Goal: Obtain resource: Download file/media

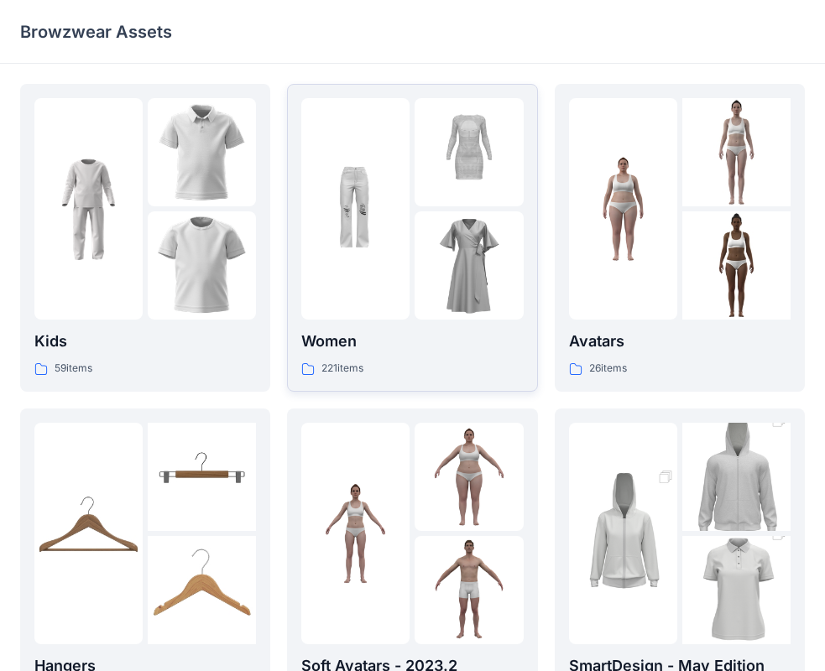
click at [348, 347] on p "Women" at bounding box center [412, 342] width 222 height 24
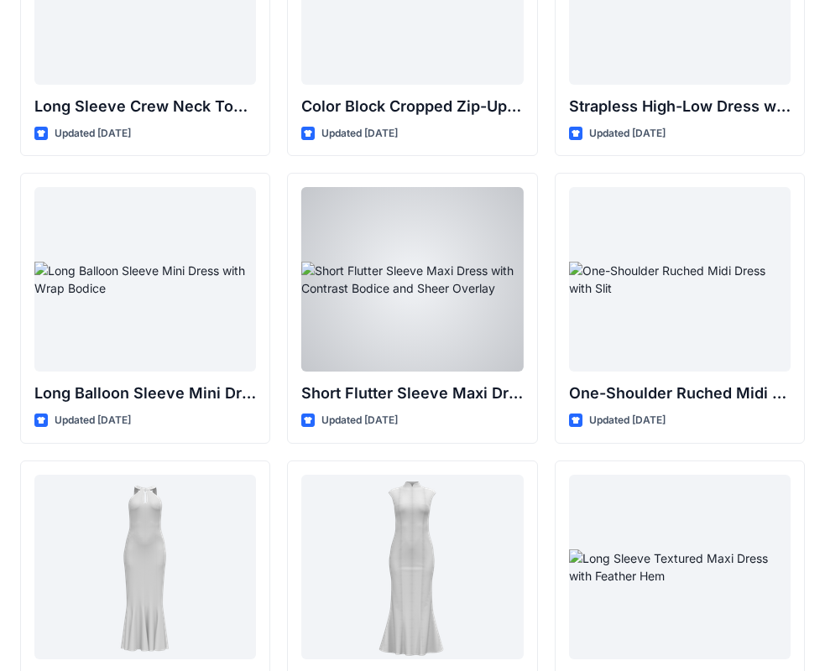
scroll to position [504, 0]
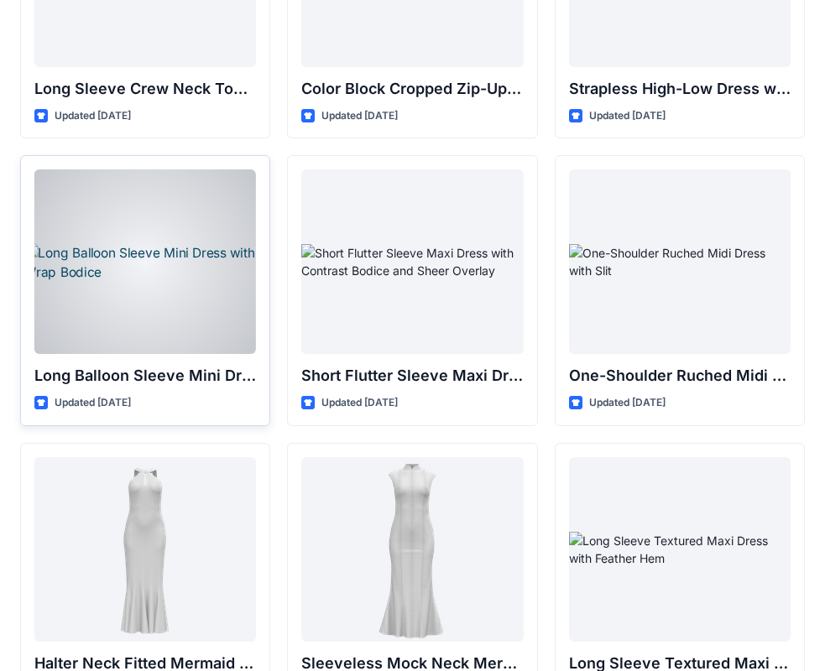
click at [201, 281] on div at bounding box center [145, 262] width 222 height 185
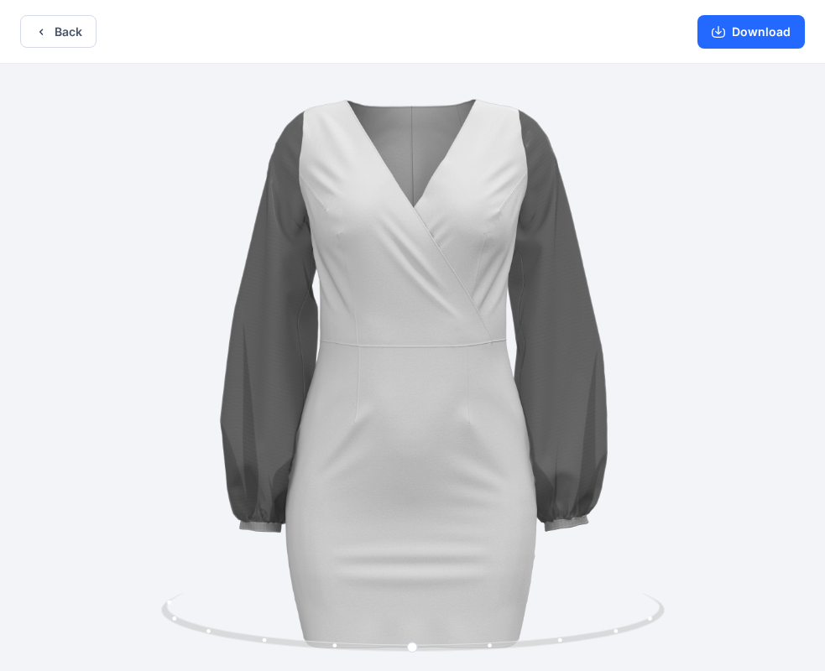
click at [692, 354] on div at bounding box center [412, 369] width 825 height 611
drag, startPoint x: 415, startPoint y: 650, endPoint x: 890, endPoint y: 509, distance: 495.5
click at [825, 509] on html "Back Download Version History" at bounding box center [412, 337] width 825 height 675
click at [55, 24] on button "Back" at bounding box center [58, 31] width 76 height 33
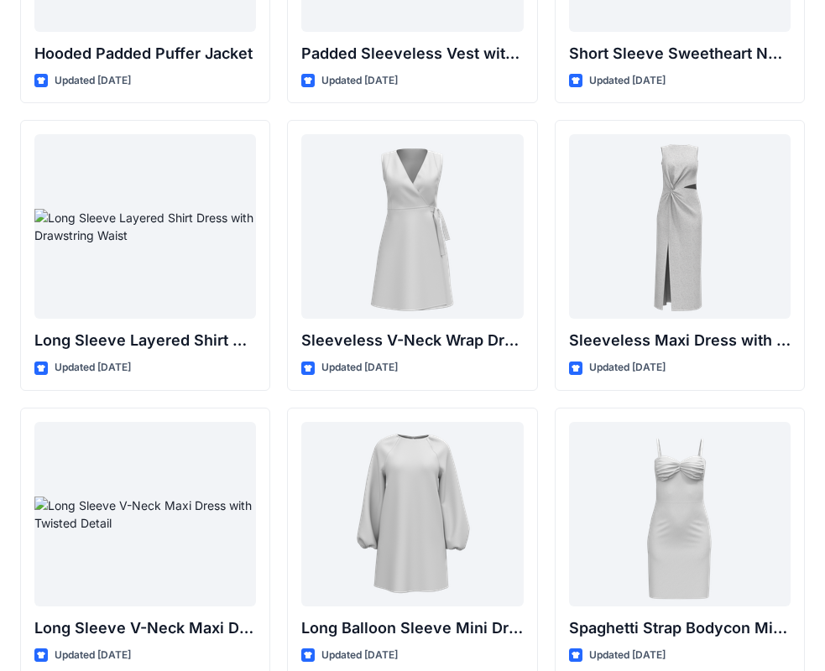
scroll to position [2280, 0]
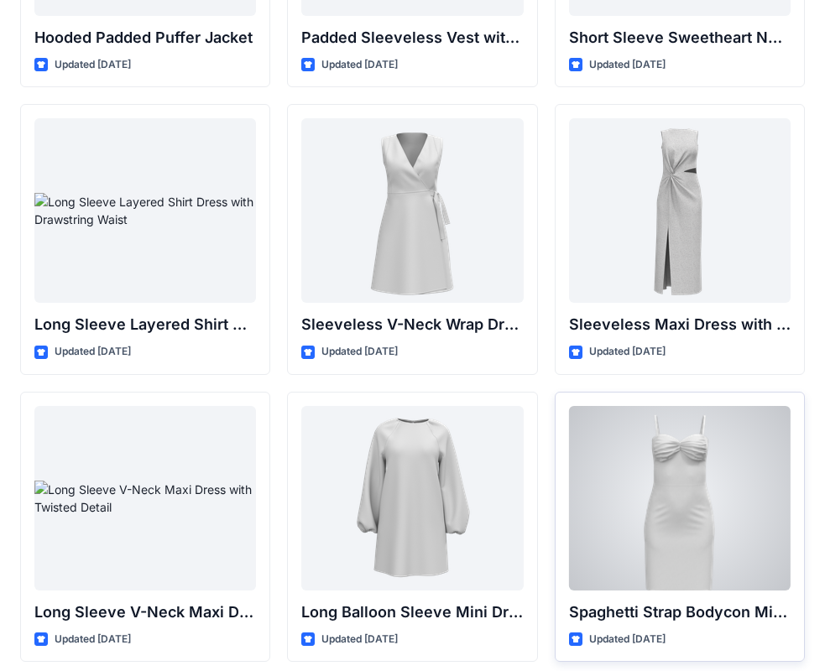
click at [715, 526] on div at bounding box center [680, 498] width 222 height 185
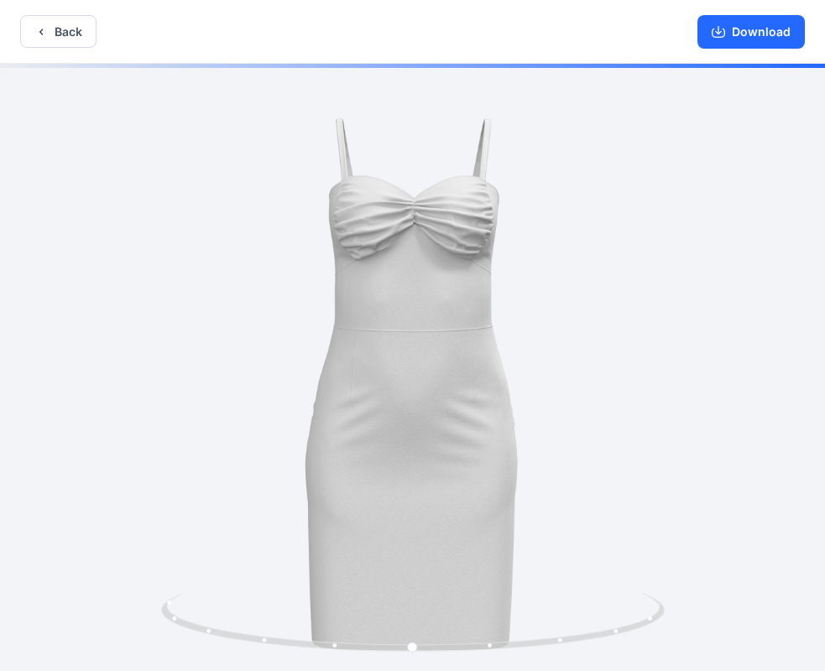
click at [618, 317] on div at bounding box center [412, 369] width 825 height 611
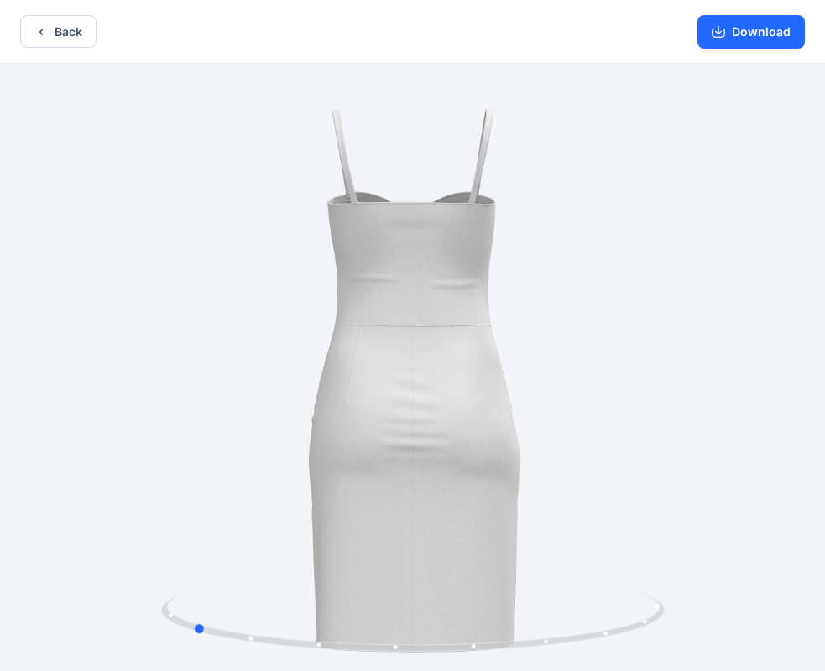
drag, startPoint x: 619, startPoint y: 563, endPoint x: 398, endPoint y: 557, distance: 220.8
click at [398, 557] on div at bounding box center [412, 369] width 825 height 611
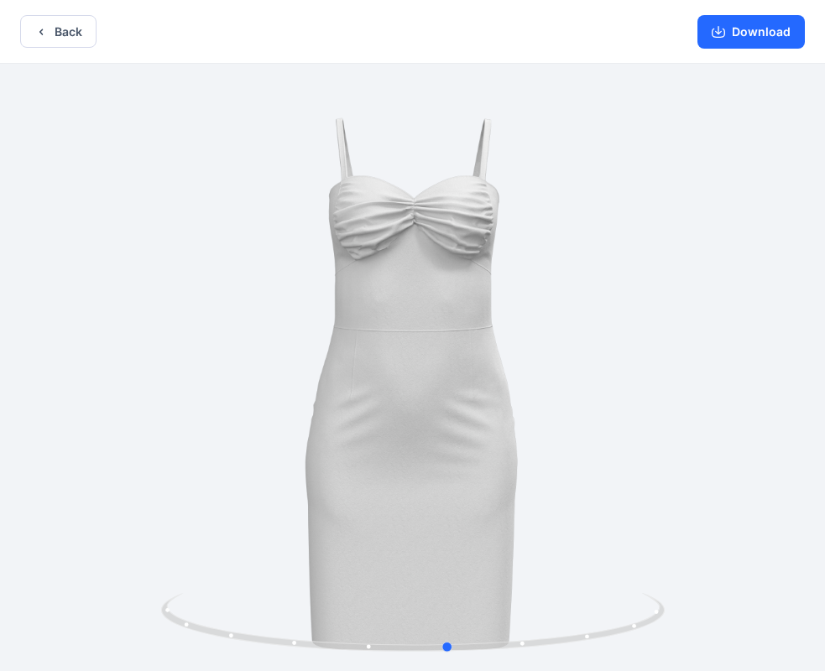
drag, startPoint x: 729, startPoint y: 448, endPoint x: 482, endPoint y: 475, distance: 248.2
click at [482, 475] on div at bounding box center [412, 369] width 825 height 611
click at [734, 25] on button "Download" at bounding box center [750, 32] width 107 height 34
click at [60, 38] on button "Back" at bounding box center [58, 31] width 76 height 33
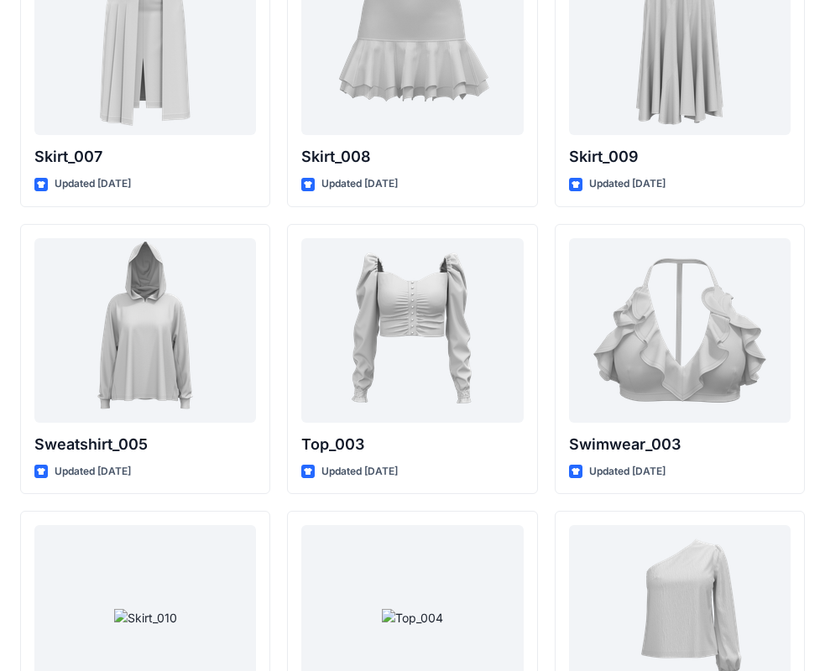
scroll to position [8281, 0]
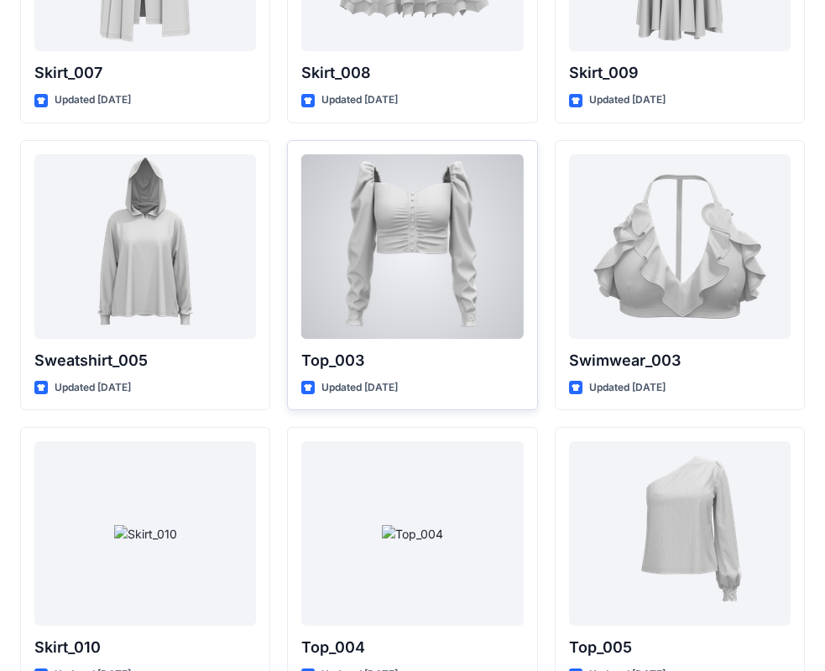
click at [401, 302] on div at bounding box center [412, 246] width 222 height 185
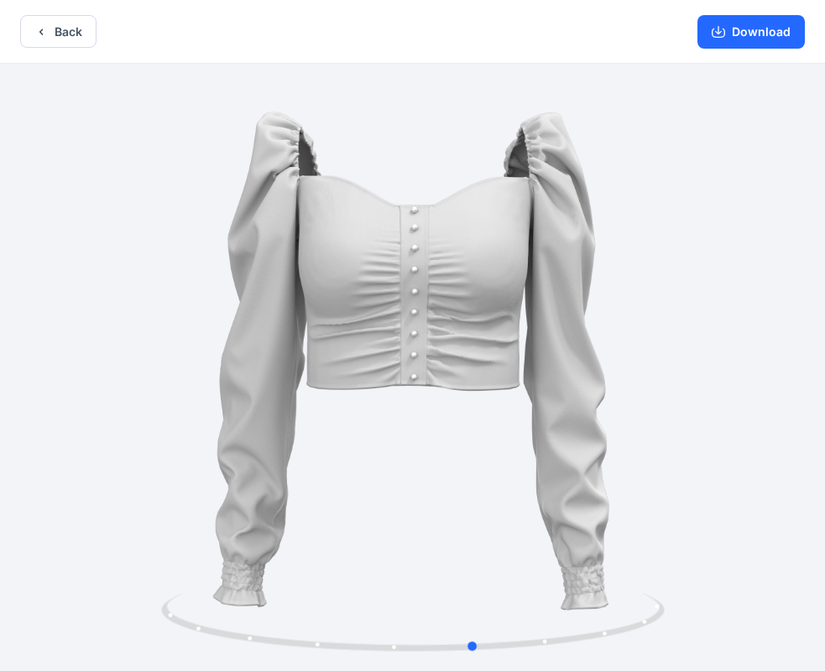
drag, startPoint x: 640, startPoint y: 559, endPoint x: 198, endPoint y: 523, distance: 442.9
click at [198, 523] on div at bounding box center [412, 369] width 825 height 611
click at [782, 36] on button "Download" at bounding box center [750, 32] width 107 height 34
click at [32, 28] on button "Back" at bounding box center [58, 31] width 76 height 33
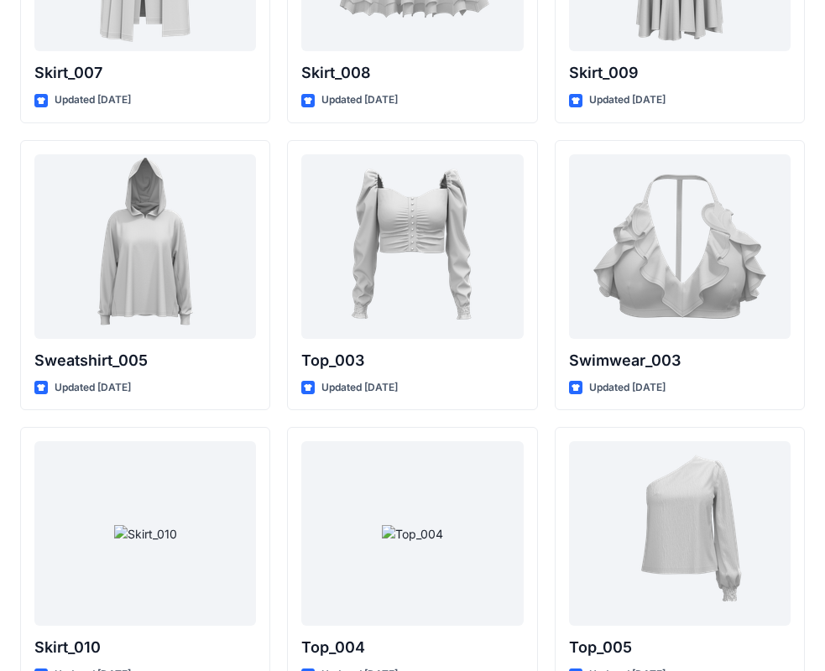
scroll to position [8365, 0]
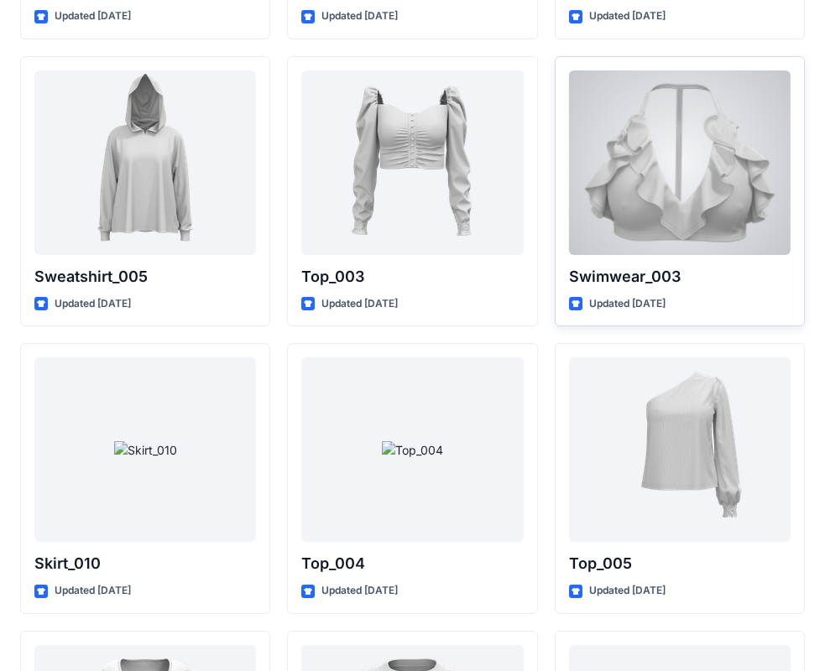
click at [680, 214] on div at bounding box center [680, 163] width 222 height 185
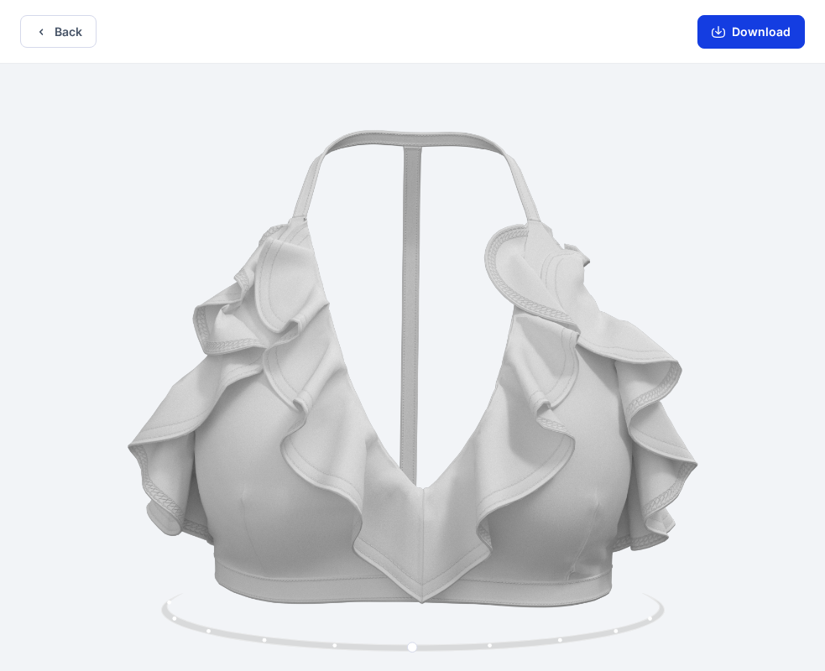
click at [719, 35] on icon "button" at bounding box center [718, 31] width 13 height 13
click at [42, 35] on icon "button" at bounding box center [40, 31] width 13 height 13
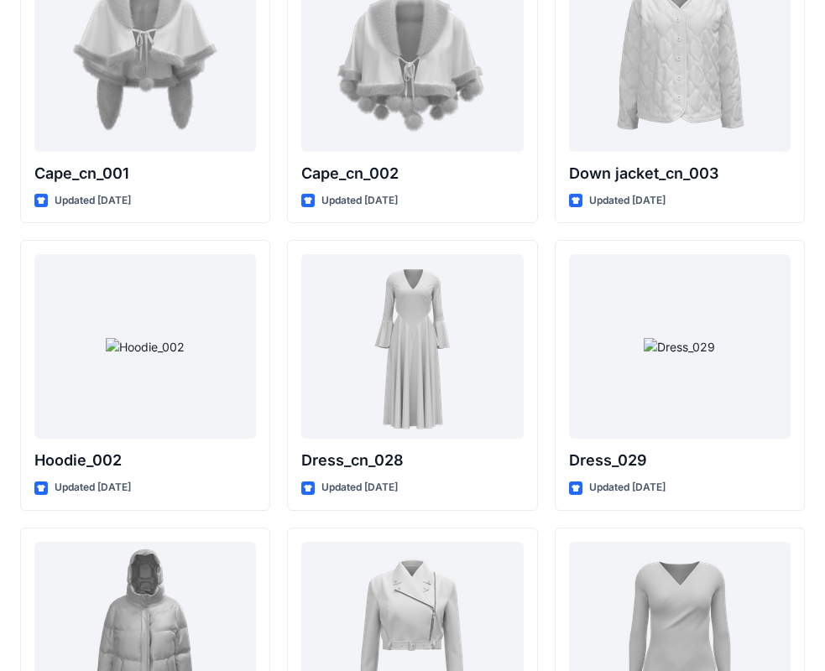
scroll to position [10498, 0]
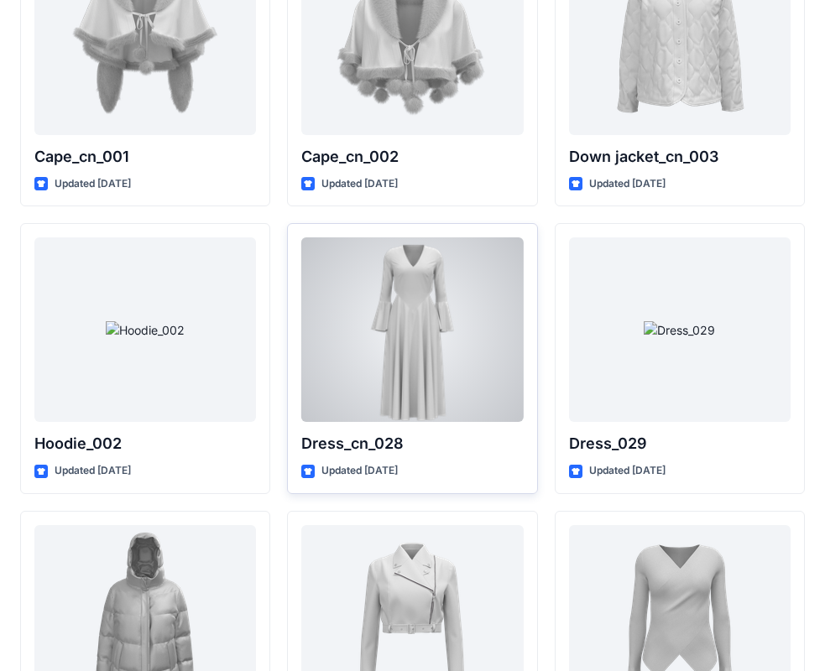
click at [452, 365] on div at bounding box center [412, 330] width 222 height 185
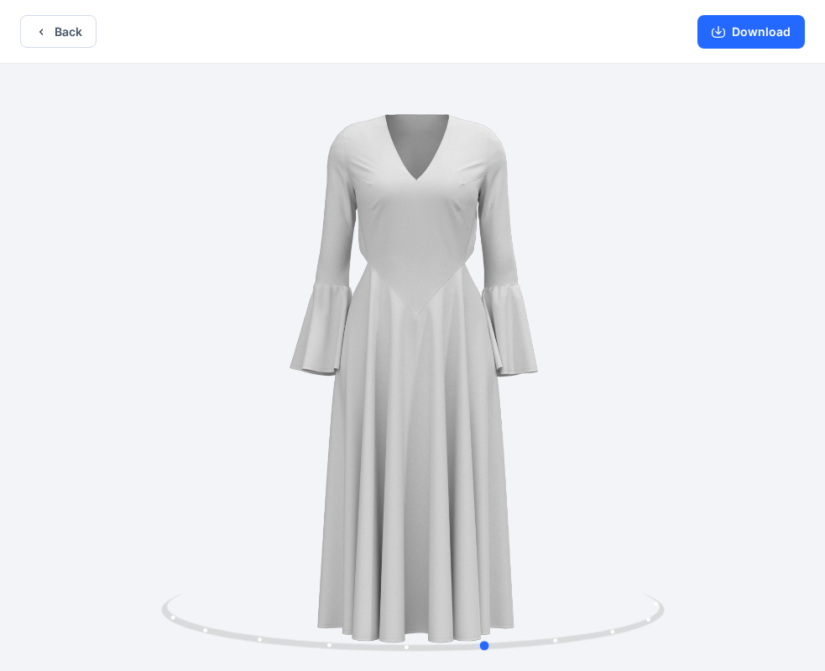
drag, startPoint x: 617, startPoint y: 499, endPoint x: 180, endPoint y: 447, distance: 440.4
click at [180, 447] on div at bounding box center [412, 369] width 825 height 611
click at [67, 36] on button "Back" at bounding box center [58, 31] width 76 height 33
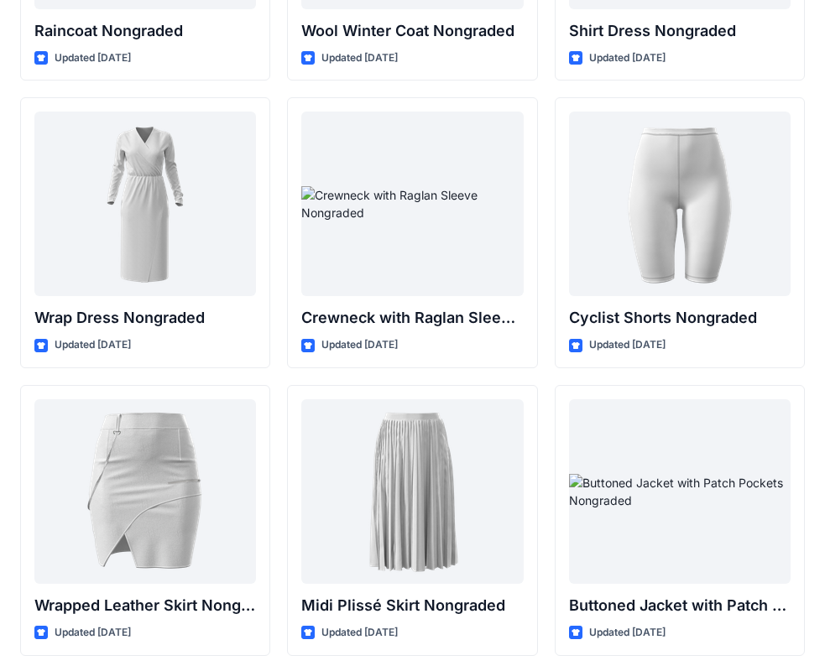
scroll to position [14929, 0]
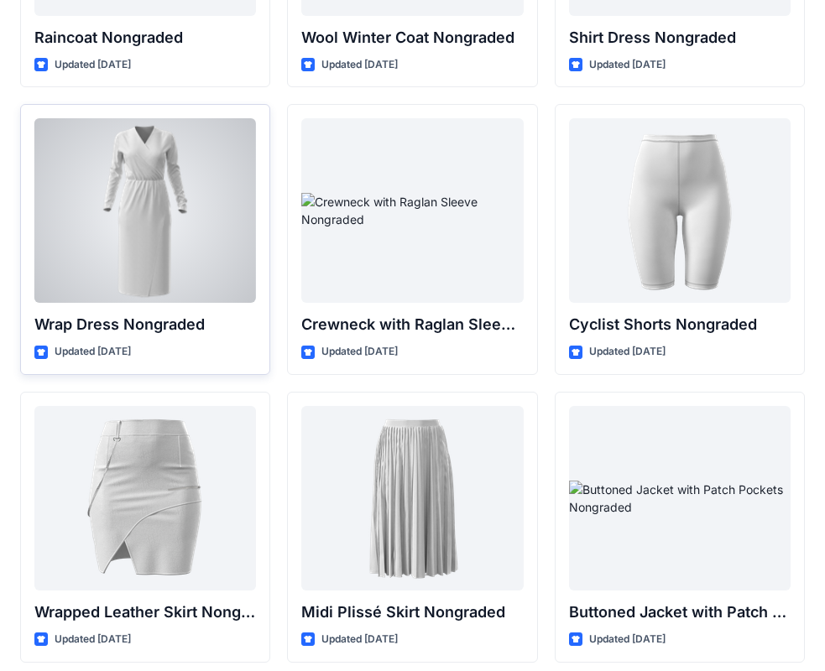
click at [172, 185] on div at bounding box center [145, 210] width 222 height 185
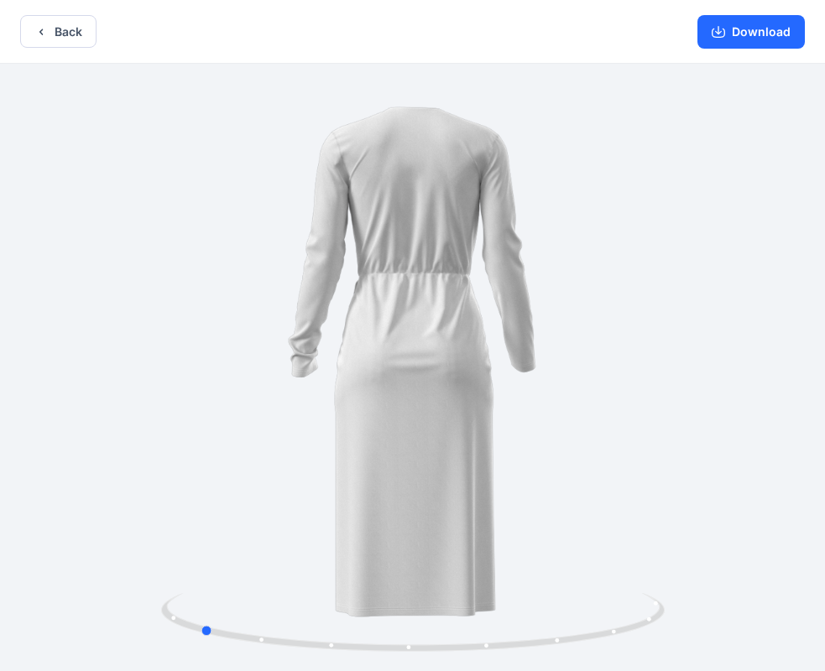
drag, startPoint x: 606, startPoint y: 524, endPoint x: 393, endPoint y: 513, distance: 213.5
click at [393, 513] on div at bounding box center [412, 369] width 825 height 611
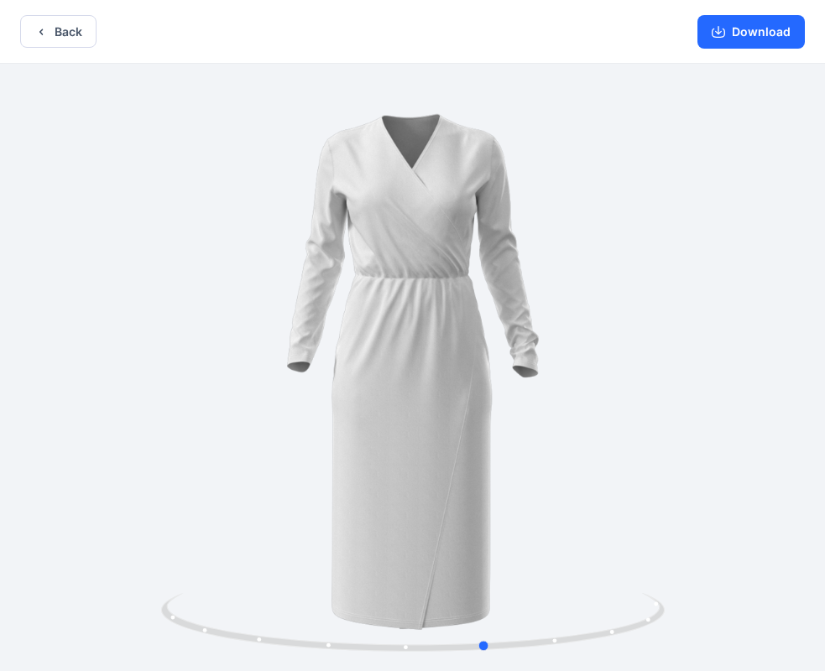
drag, startPoint x: 632, startPoint y: 520, endPoint x: 415, endPoint y: 513, distance: 216.7
click at [415, 513] on div at bounding box center [412, 369] width 825 height 611
click at [68, 28] on button "Back" at bounding box center [58, 31] width 76 height 33
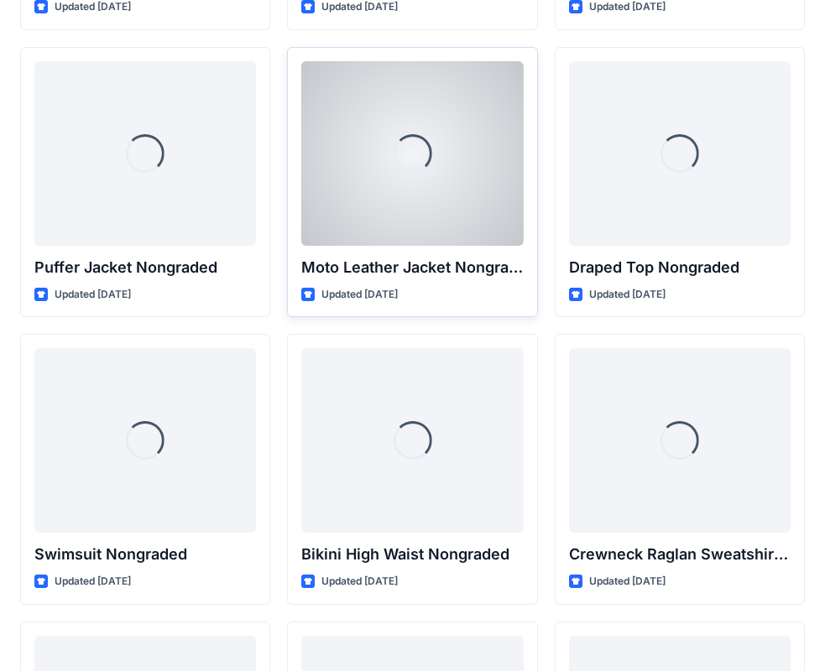
scroll to position [16164, 0]
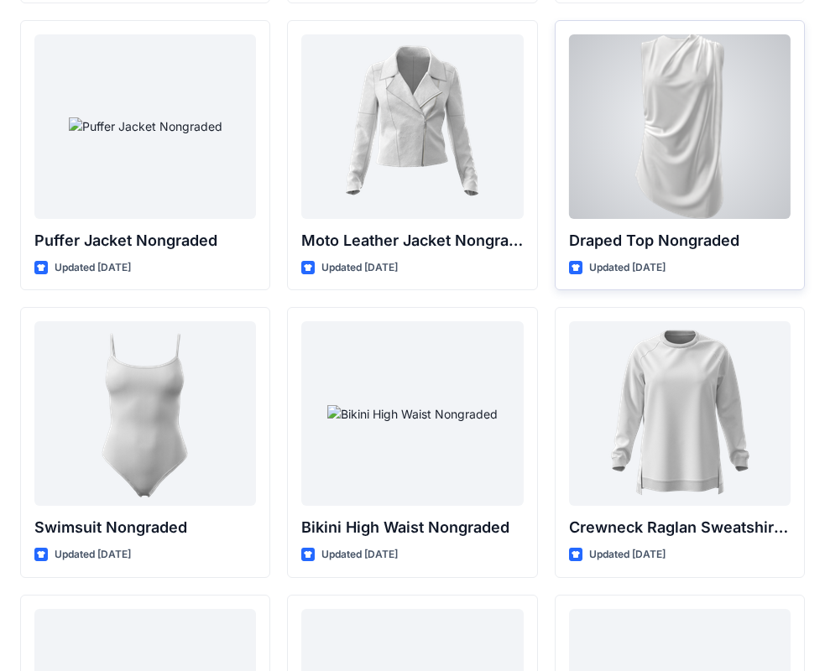
click at [722, 192] on div at bounding box center [680, 126] width 222 height 185
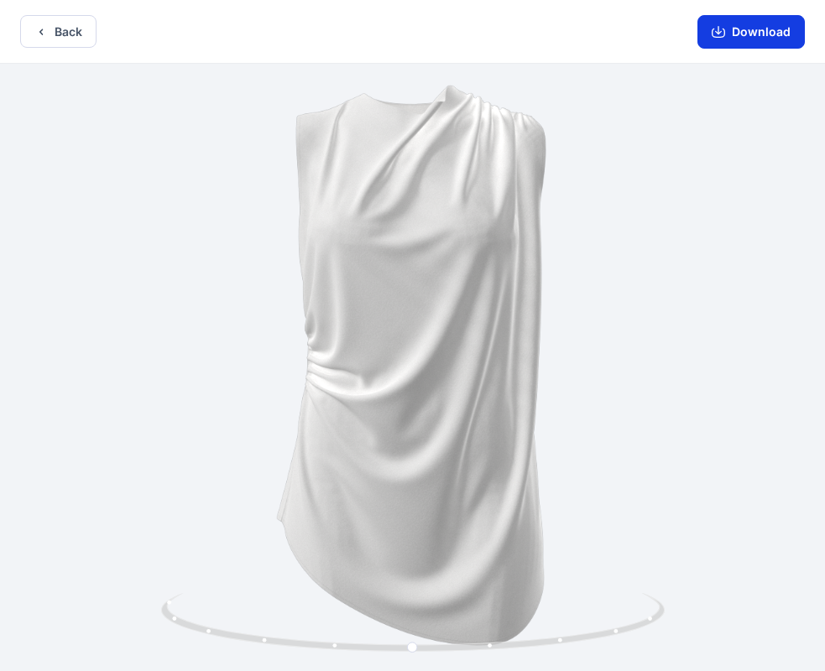
click at [737, 29] on button "Download" at bounding box center [750, 32] width 107 height 34
click at [68, 36] on button "Back" at bounding box center [58, 31] width 76 height 33
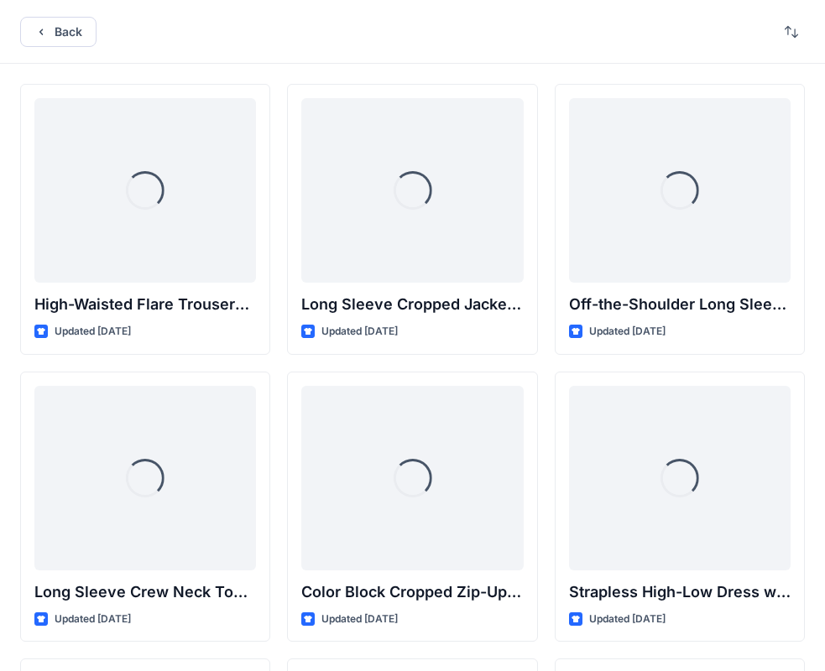
scroll to position [16164, 0]
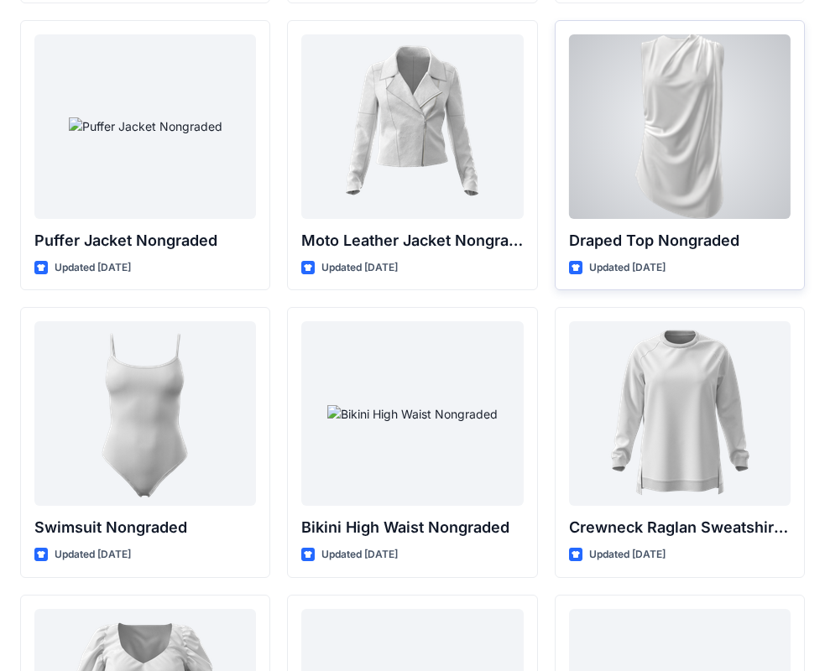
click at [645, 175] on div at bounding box center [680, 126] width 222 height 185
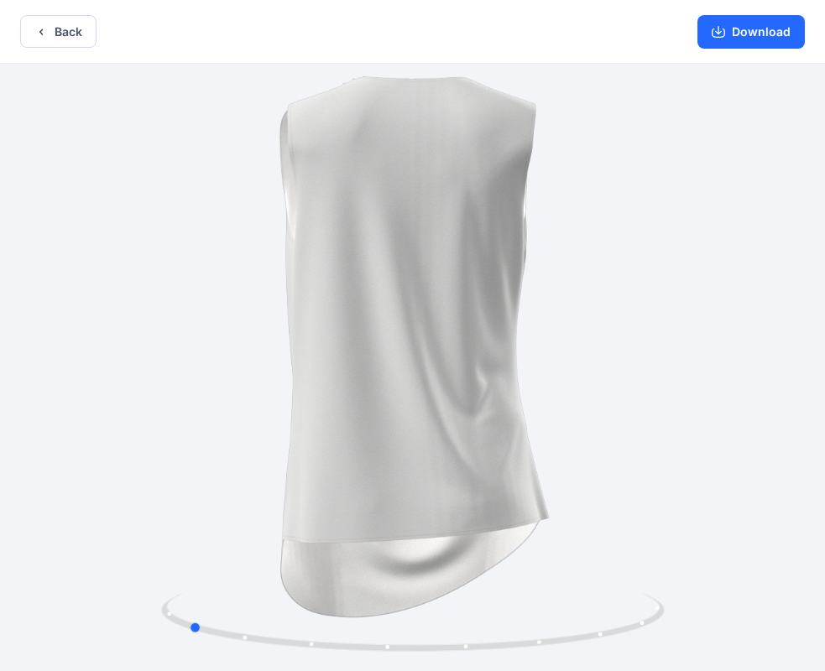
drag, startPoint x: 561, startPoint y: 483, endPoint x: 336, endPoint y: 474, distance: 225.1
click at [336, 474] on div at bounding box center [412, 369] width 825 height 611
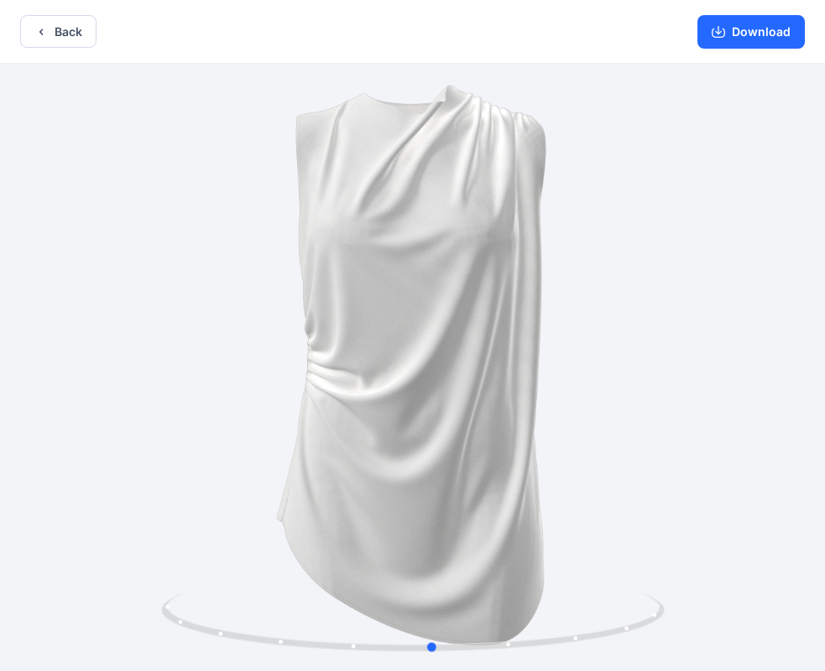
drag, startPoint x: 605, startPoint y: 440, endPoint x: 347, endPoint y: 428, distance: 258.8
click at [347, 428] on div at bounding box center [412, 369] width 825 height 611
click at [62, 24] on button "Back" at bounding box center [58, 31] width 76 height 33
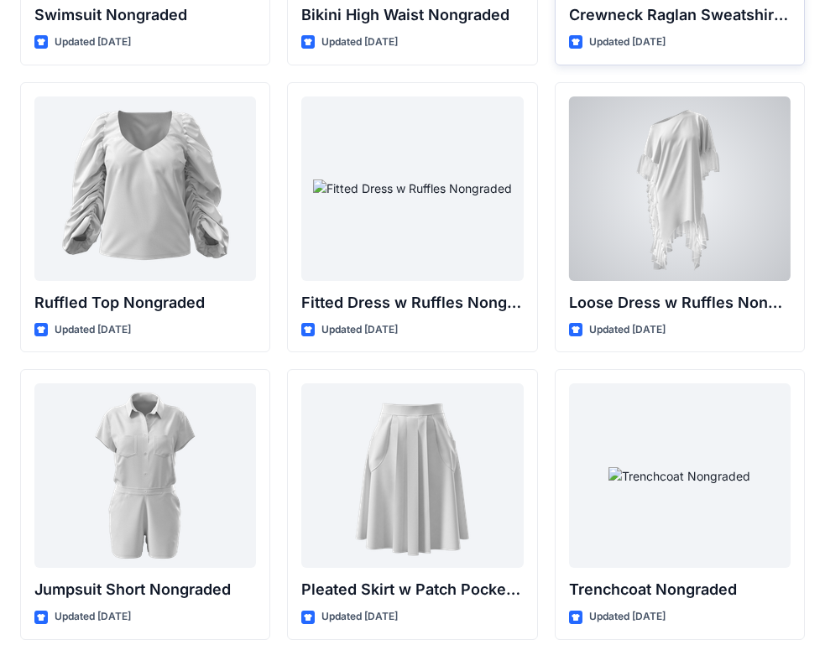
scroll to position [16726, 0]
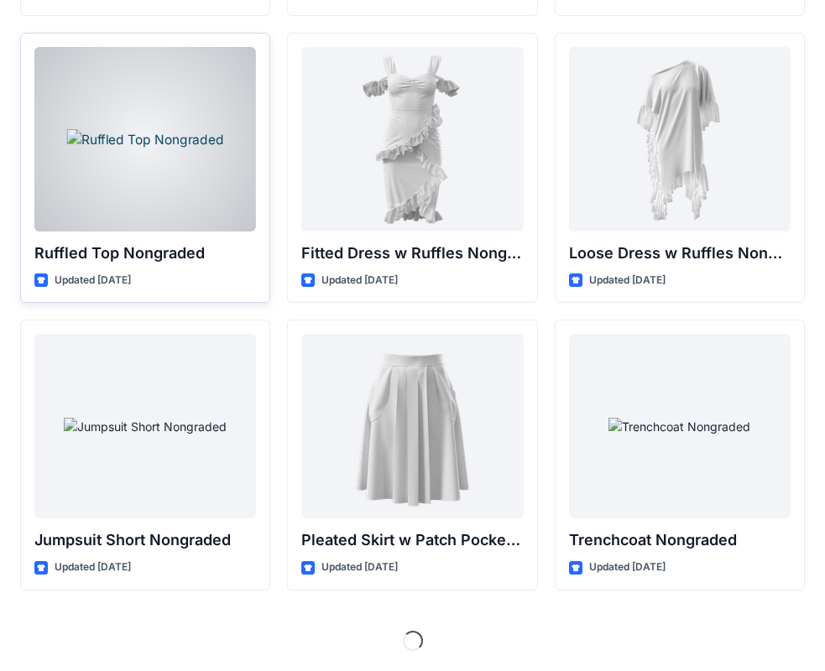
click at [201, 149] on div at bounding box center [145, 139] width 222 height 185
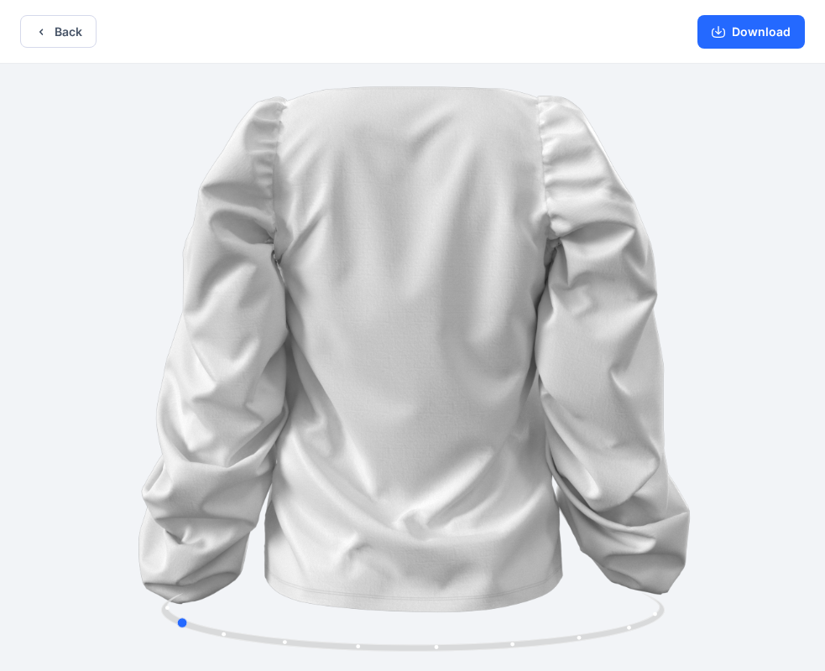
drag, startPoint x: 589, startPoint y: 525, endPoint x: 351, endPoint y: 514, distance: 238.6
click at [351, 514] on div at bounding box center [412, 369] width 825 height 611
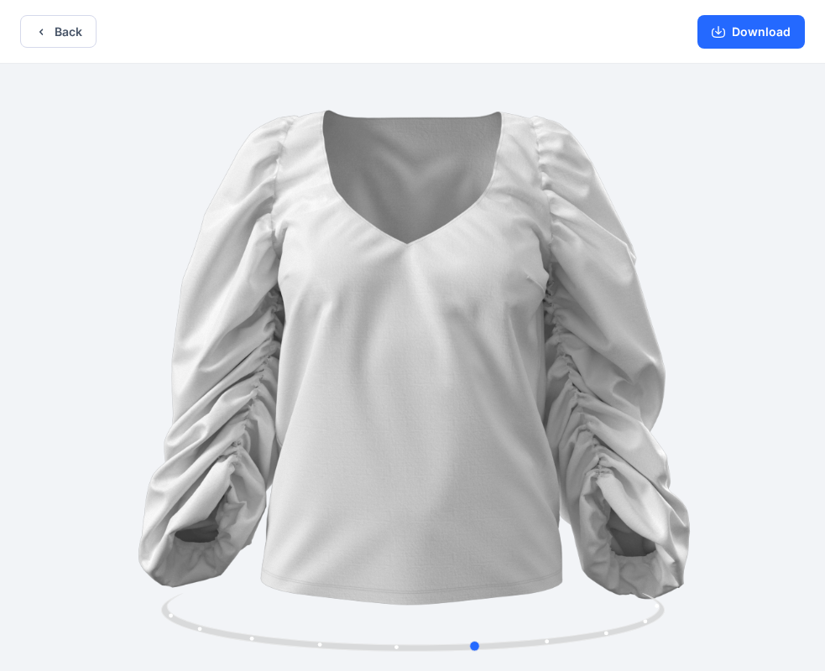
drag, startPoint x: 566, startPoint y: 535, endPoint x: 365, endPoint y: 526, distance: 200.8
click at [365, 526] on div at bounding box center [412, 369] width 825 height 611
click at [779, 28] on button "Download" at bounding box center [750, 32] width 107 height 34
click at [33, 23] on button "Back" at bounding box center [58, 31] width 76 height 33
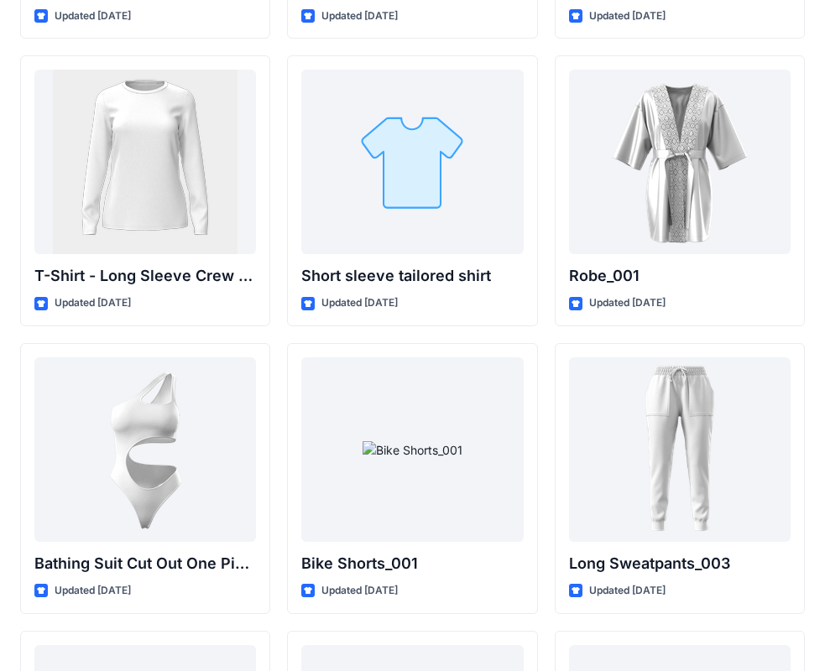
scroll to position [18212, 0]
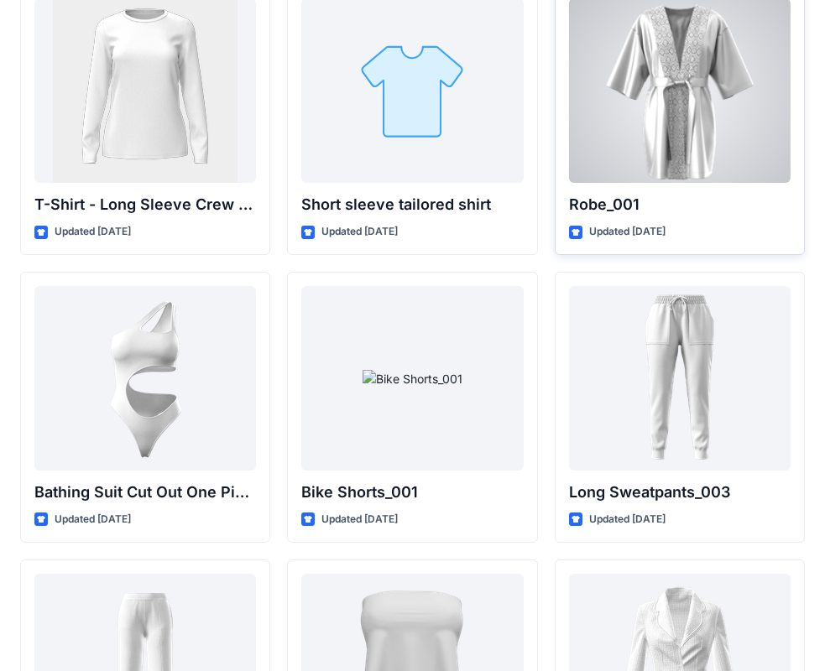
click at [702, 132] on div at bounding box center [680, 90] width 222 height 185
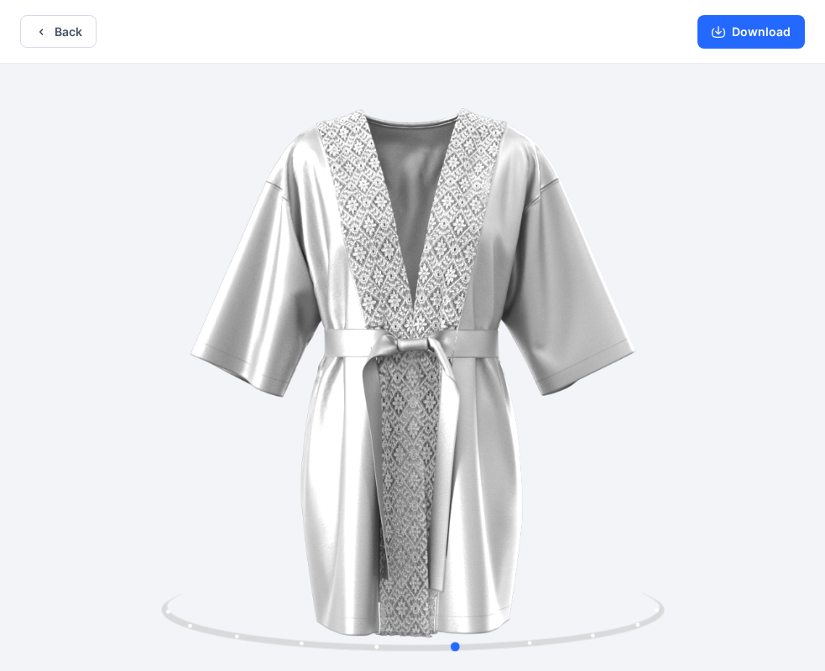
drag, startPoint x: 617, startPoint y: 515, endPoint x: 158, endPoint y: 467, distance: 461.6
click at [158, 467] on div at bounding box center [412, 369] width 825 height 611
click at [734, 24] on button "Download" at bounding box center [750, 32] width 107 height 34
click at [58, 29] on button "Back" at bounding box center [58, 31] width 76 height 33
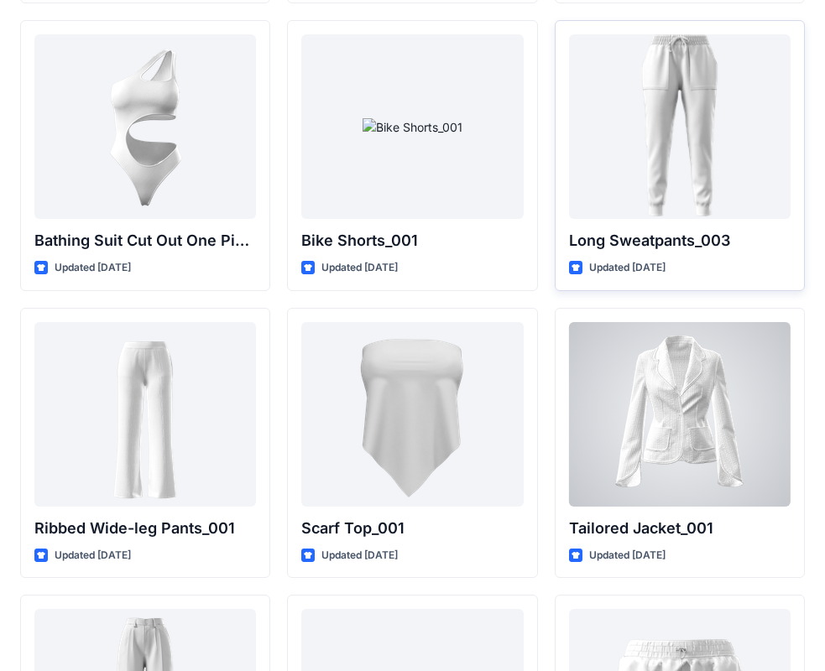
scroll to position [18548, 0]
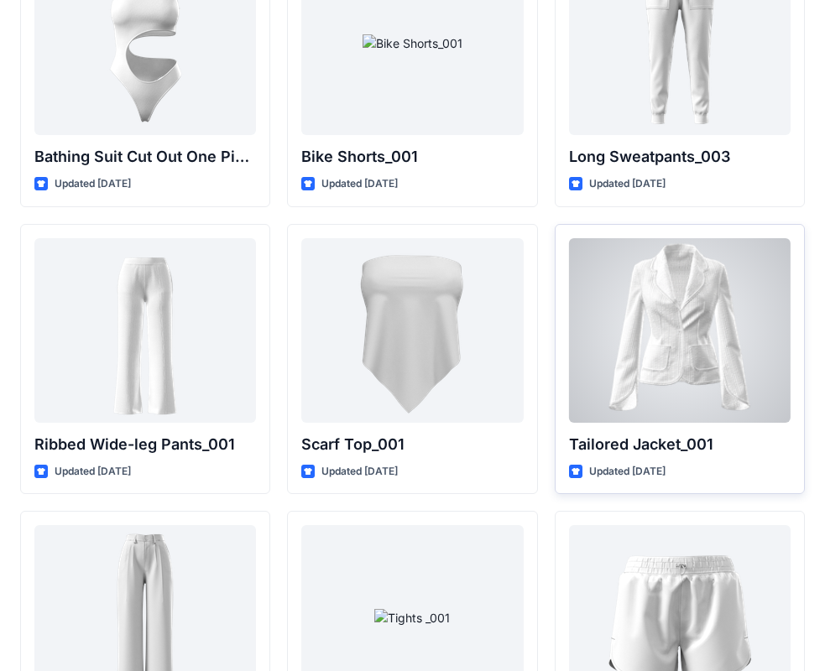
click at [672, 341] on div at bounding box center [680, 330] width 222 height 185
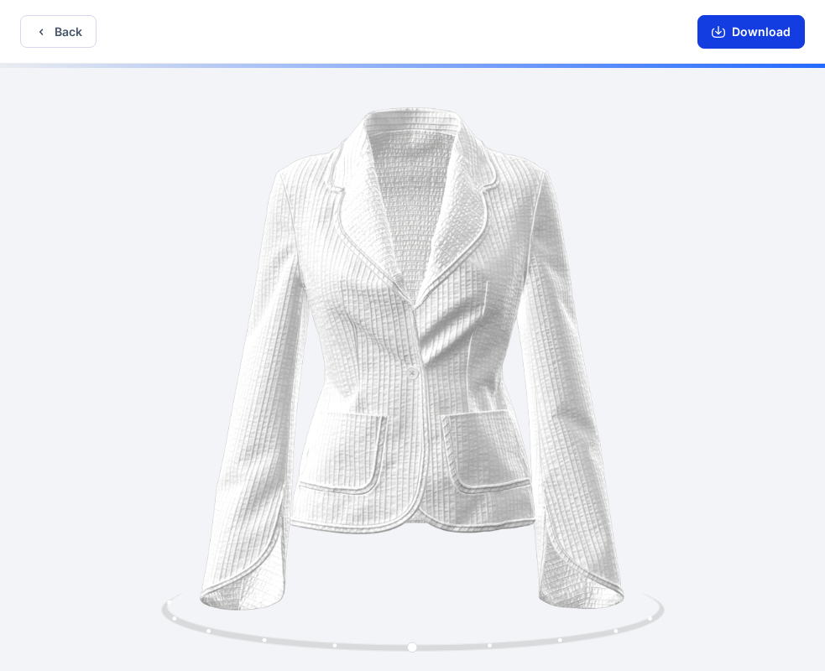
click at [724, 30] on icon "button" at bounding box center [718, 31] width 13 height 13
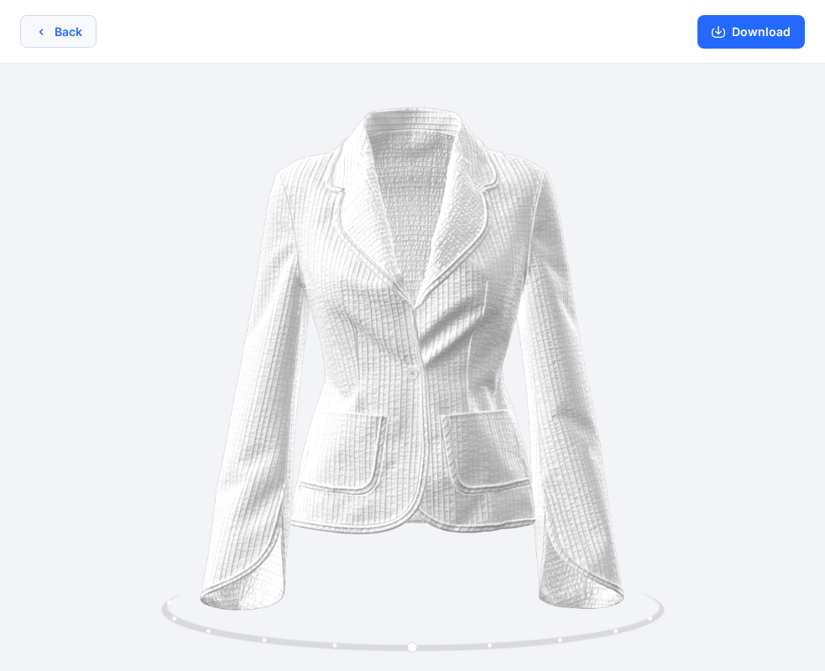
click at [46, 29] on icon "button" at bounding box center [40, 31] width 13 height 13
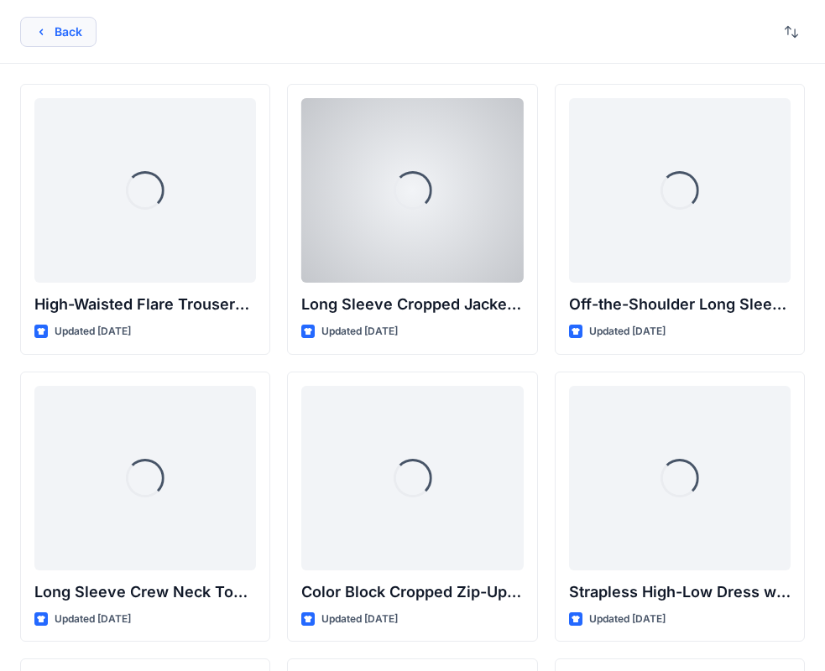
click at [45, 28] on icon "button" at bounding box center [40, 31] width 13 height 13
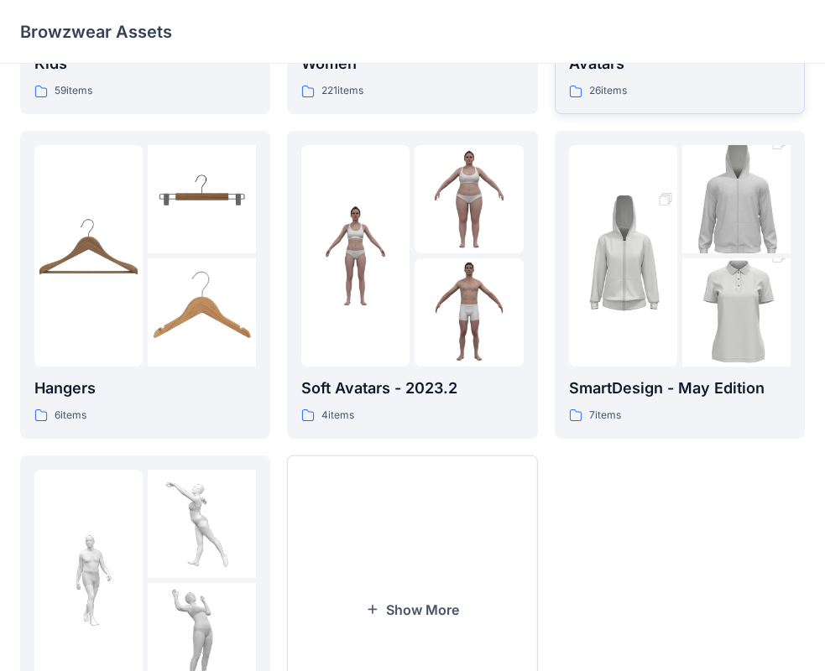
scroll to position [249, 0]
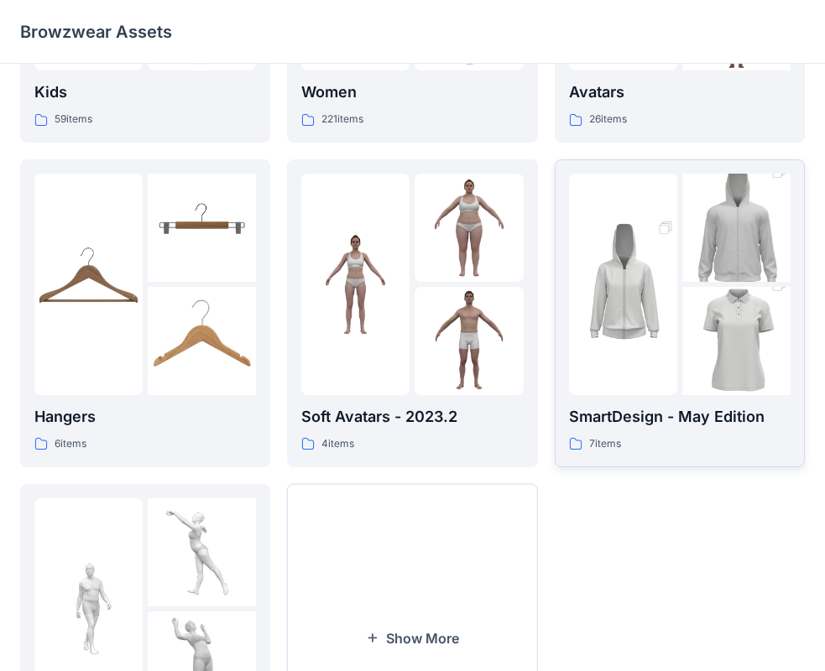
click at [637, 330] on img at bounding box center [623, 284] width 108 height 163
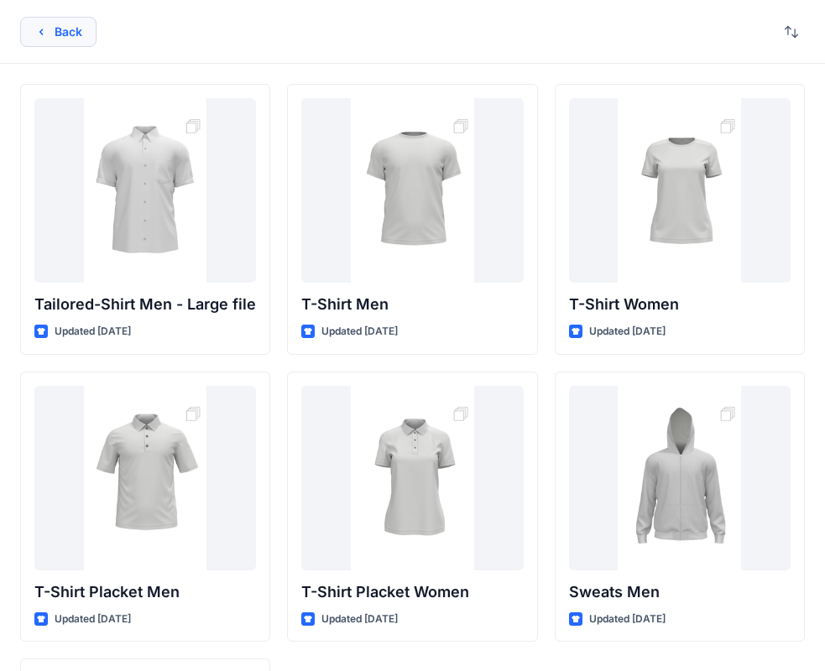
click at [77, 39] on button "Back" at bounding box center [58, 32] width 76 height 30
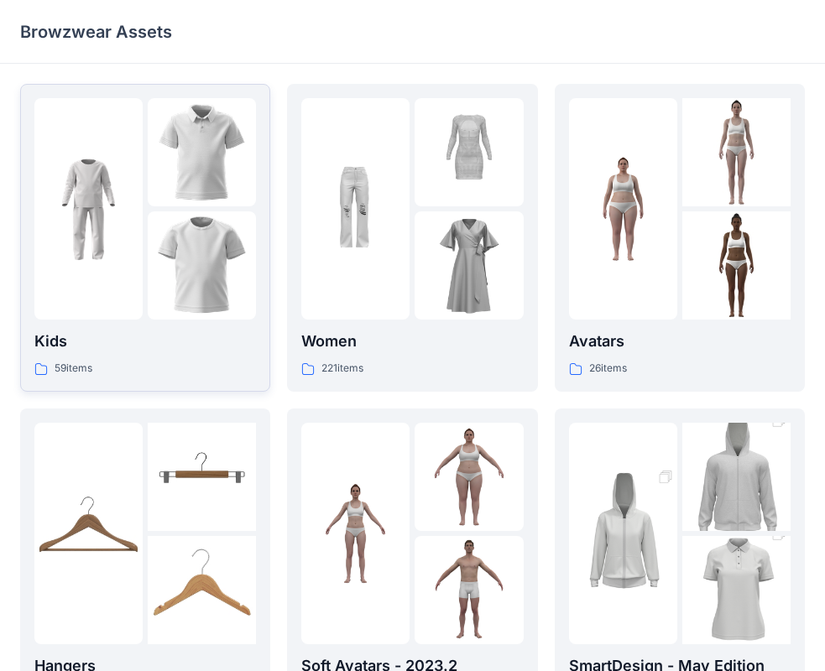
click at [80, 272] on div at bounding box center [88, 209] width 108 height 222
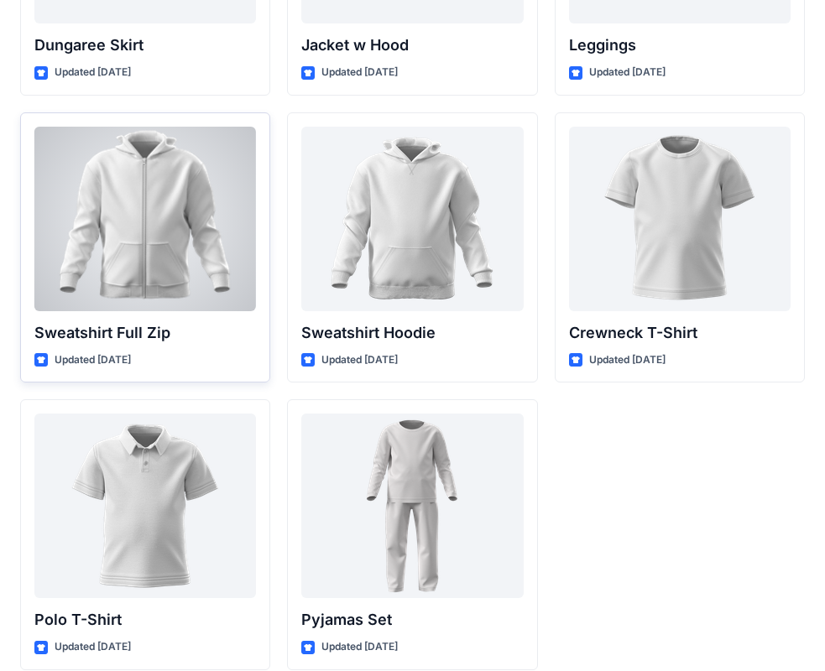
scroll to position [5166, 0]
